Goal: Book appointment/travel/reservation

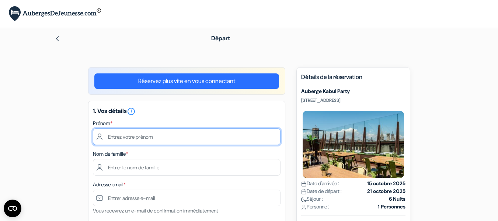
click at [174, 137] on input "text" at bounding box center [187, 136] width 188 height 17
type input "[PERSON_NAME]"
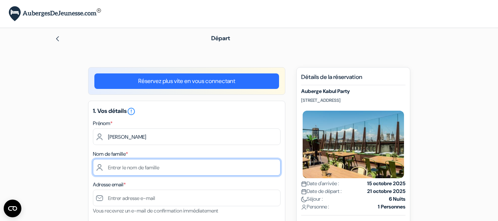
click at [215, 166] on input "text" at bounding box center [187, 167] width 188 height 17
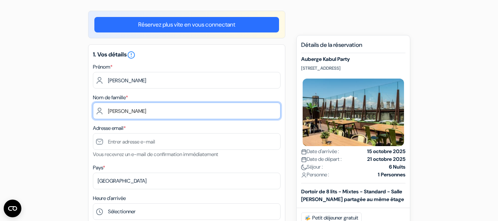
scroll to position [57, 0]
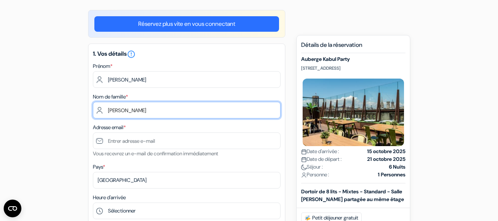
type input "Soulier"
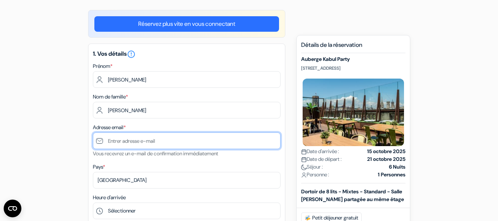
click at [208, 140] on input "text" at bounding box center [187, 140] width 188 height 17
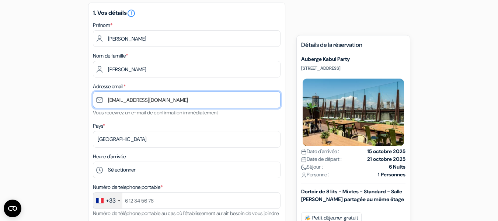
scroll to position [109, 0]
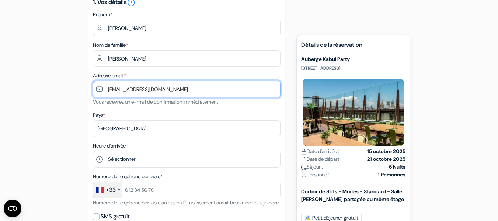
type input "[EMAIL_ADDRESS][DOMAIN_NAME]"
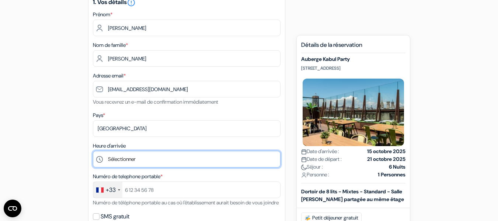
click at [163, 162] on select "Sélectionner 1:00 2:00 3:00 4:00 5:00 6:00 7:00 8:00 9:00 10:00 11:00 12:00 13:…" at bounding box center [187, 159] width 188 height 17
click at [160, 159] on select "Sélectionner 1:00 2:00 3:00 4:00 5:00 6:00 7:00 8:00 9:00 10:00 11:00 12:00 13:…" at bounding box center [187, 159] width 188 height 17
select select "17"
click at [93, 151] on select "Sélectionner 1:00 2:00 3:00 4:00 5:00 6:00 7:00 8:00 9:00 10:00 11:00 12:00 13:…" at bounding box center [187, 159] width 188 height 17
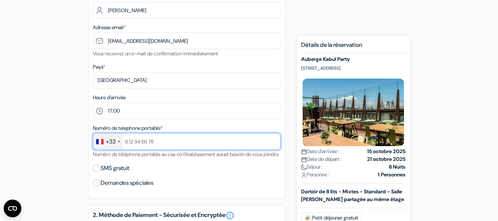
click at [186, 145] on input "text" at bounding box center [187, 141] width 188 height 17
type input "678880265"
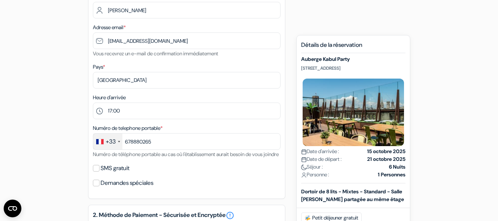
click at [124, 158] on div "Numéro de telephone portable * +33 France +33 United Kingdom +44 Germany (Deuts…" at bounding box center [187, 140] width 188 height 35
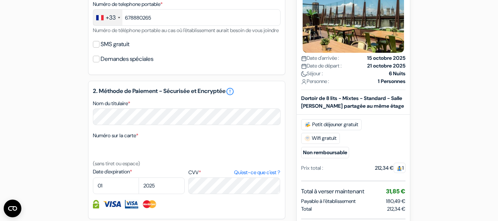
scroll to position [281, 0]
select select "2027"
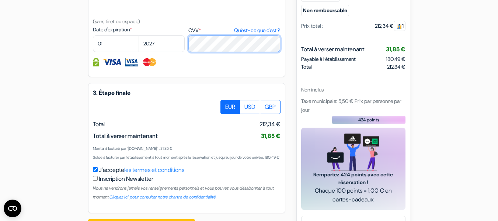
scroll to position [466, 0]
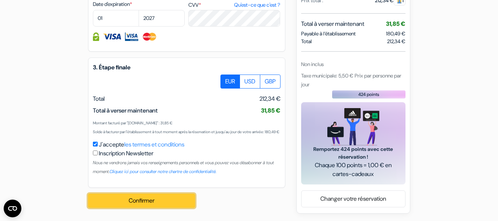
click at [175, 202] on button "Confirmer Loading..." at bounding box center [141, 200] width 107 height 14
